Goal: Transaction & Acquisition: Download file/media

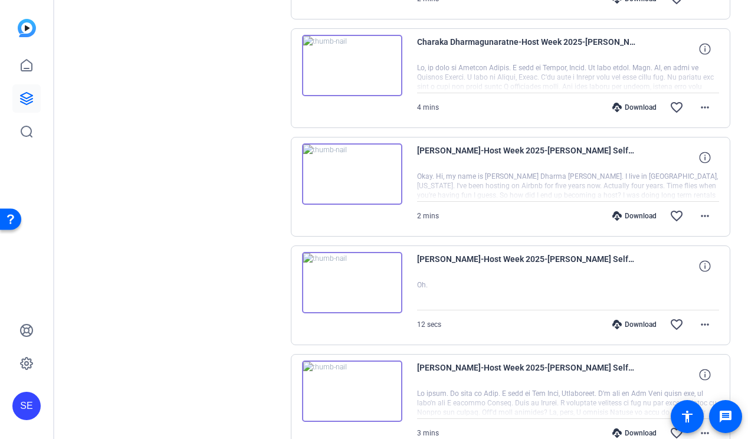
scroll to position [4351, 0]
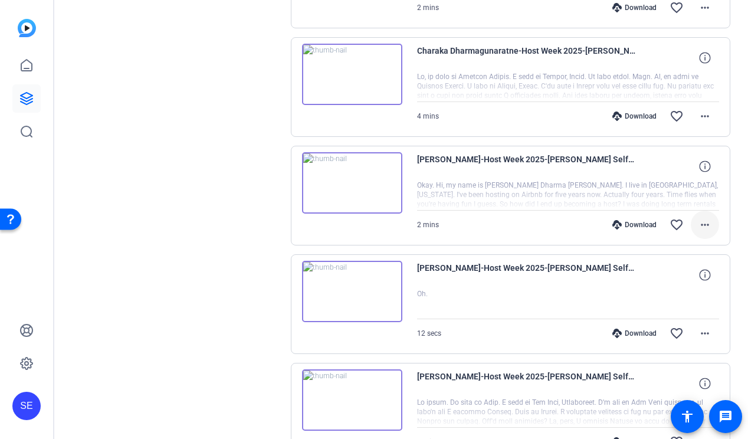
click at [703, 224] on mat-icon "more_horiz" at bounding box center [705, 225] width 14 height 14
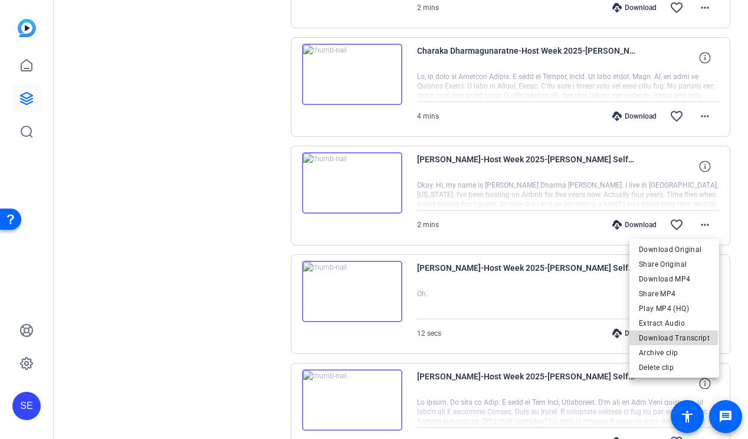
click at [670, 338] on span "Download Transcript" at bounding box center [674, 338] width 71 height 14
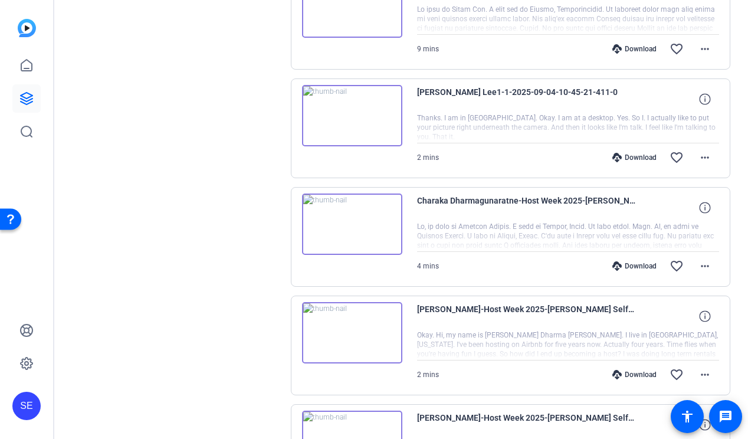
scroll to position [4189, 0]
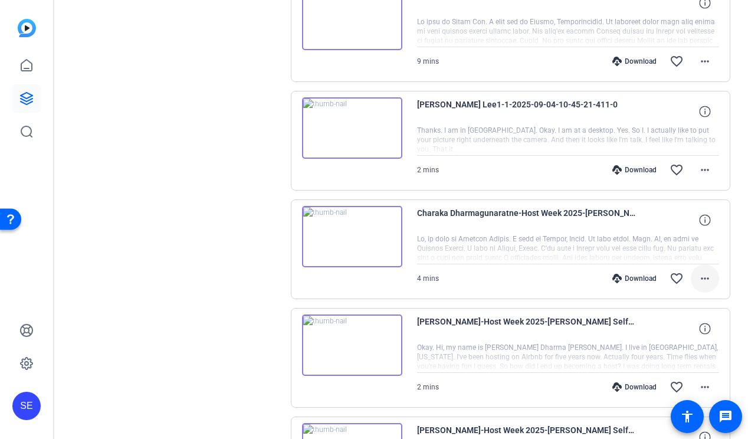
click at [706, 273] on mat-icon "more_horiz" at bounding box center [705, 278] width 14 height 14
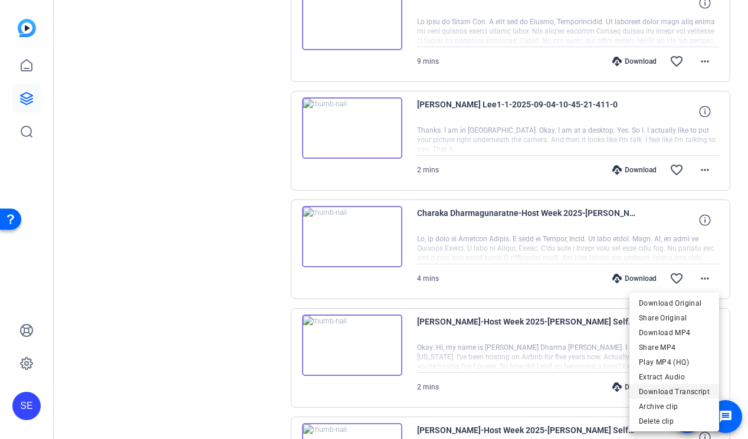
click at [693, 392] on span "Download Transcript" at bounding box center [674, 392] width 71 height 14
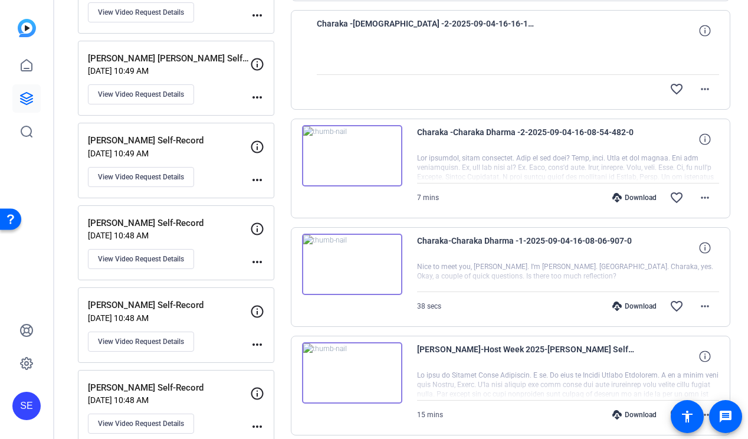
scroll to position [3170, 0]
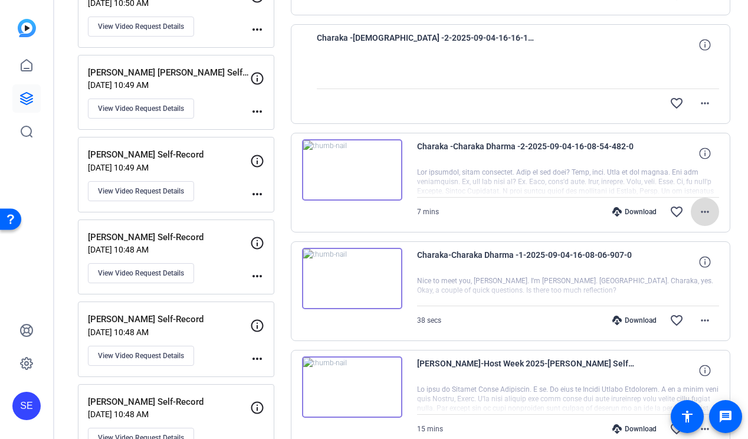
click at [717, 211] on span at bounding box center [705, 212] width 28 height 28
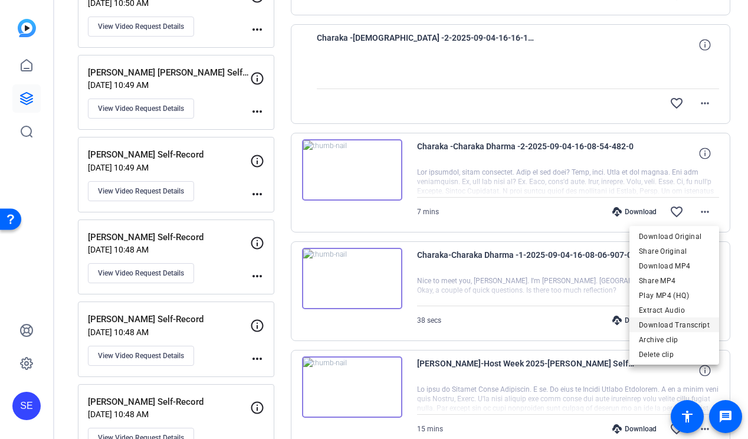
click at [681, 326] on span "Download Transcript" at bounding box center [674, 325] width 71 height 14
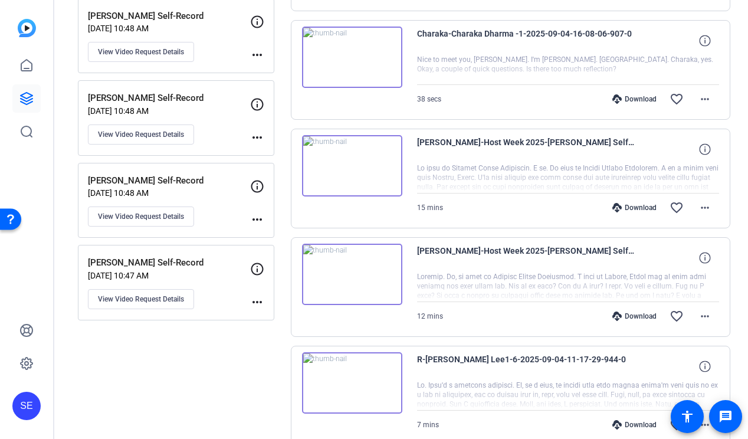
scroll to position [3389, 0]
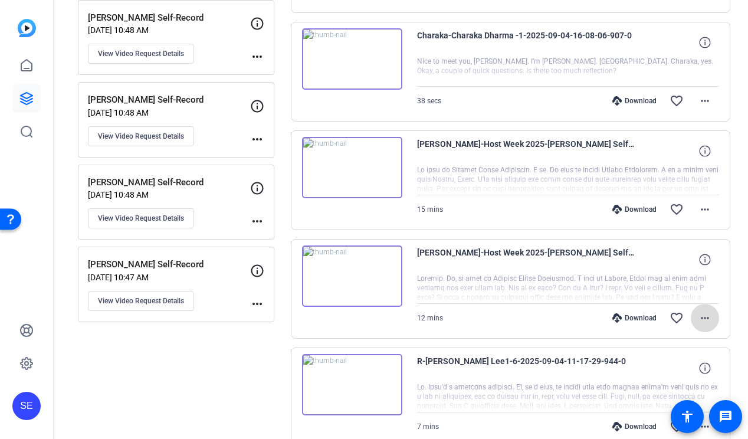
click at [703, 325] on span at bounding box center [705, 318] width 28 height 28
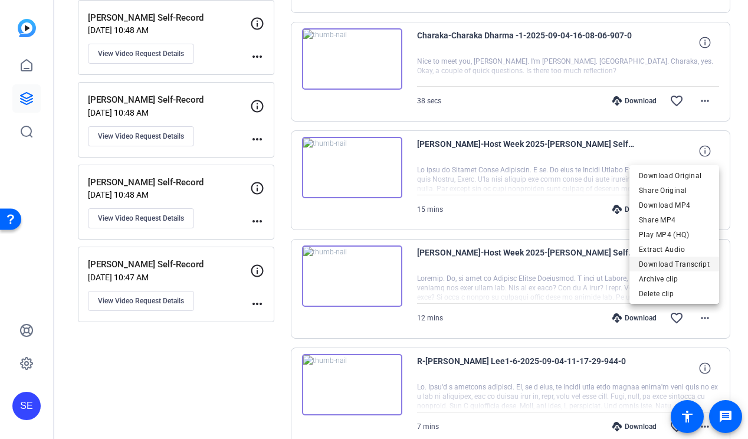
click at [690, 262] on span "Download Transcript" at bounding box center [674, 264] width 71 height 14
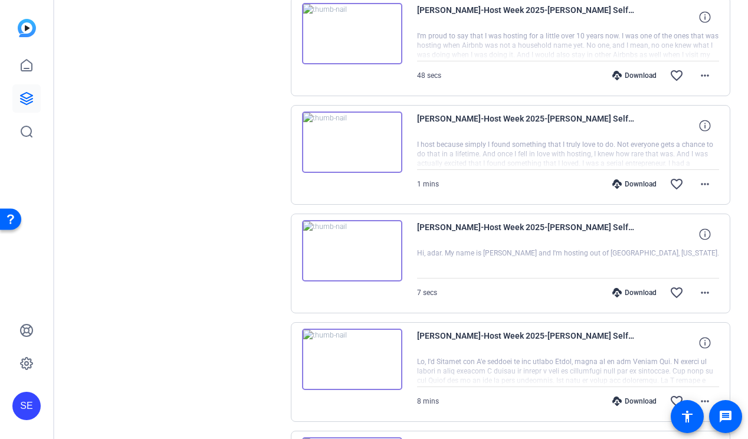
scroll to position [6552, 0]
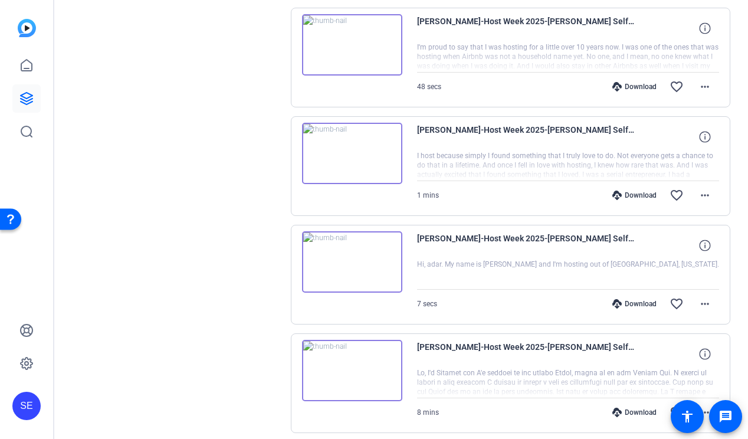
drag, startPoint x: 545, startPoint y: 154, endPoint x: 598, endPoint y: 154, distance: 52.5
click at [598, 155] on div at bounding box center [568, 165] width 303 height 29
click at [707, 195] on mat-icon "more_horiz" at bounding box center [705, 195] width 14 height 14
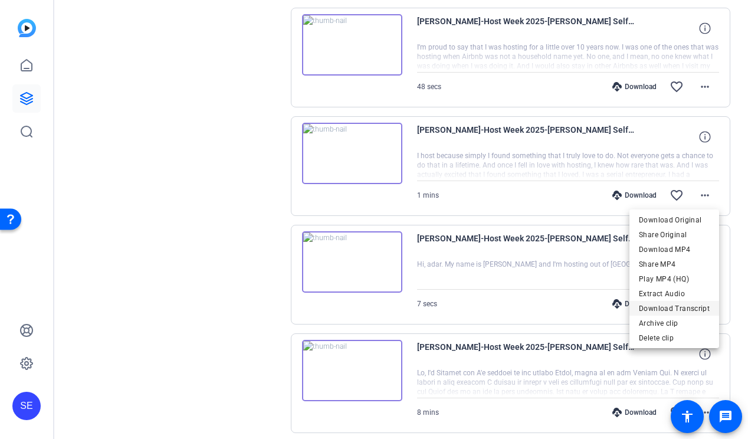
click at [685, 309] on span "Download Transcript" at bounding box center [674, 308] width 71 height 14
